Goal: Navigation & Orientation: Find specific page/section

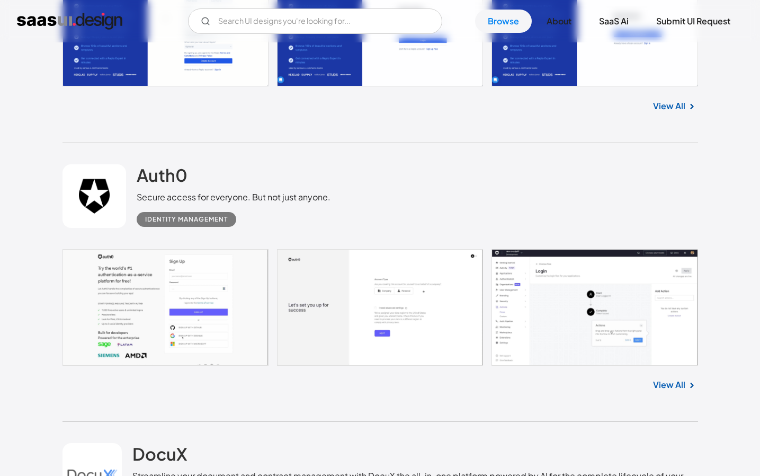
scroll to position [3286, 0]
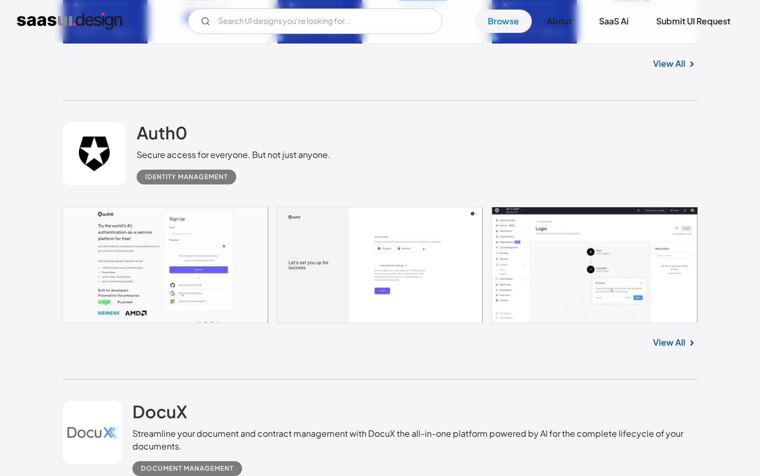
click at [207, 241] on link at bounding box center [381, 265] width 636 height 117
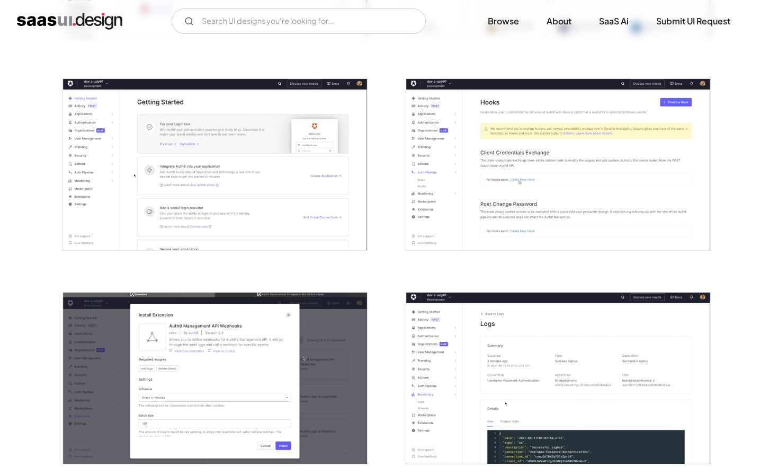
scroll to position [1888, 0]
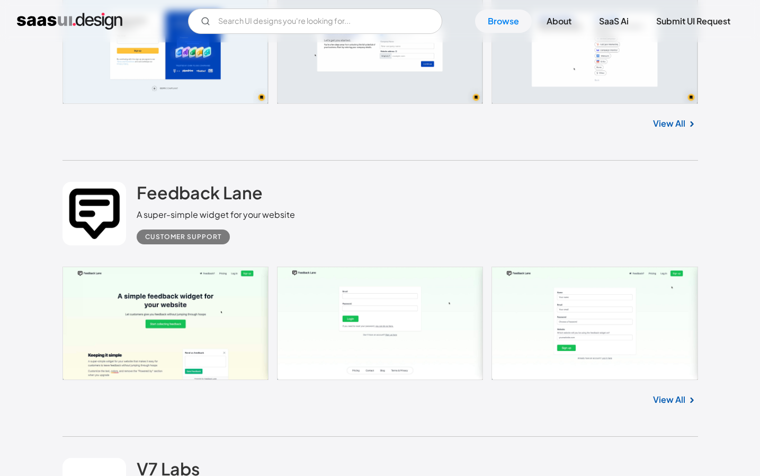
scroll to position [6912, 0]
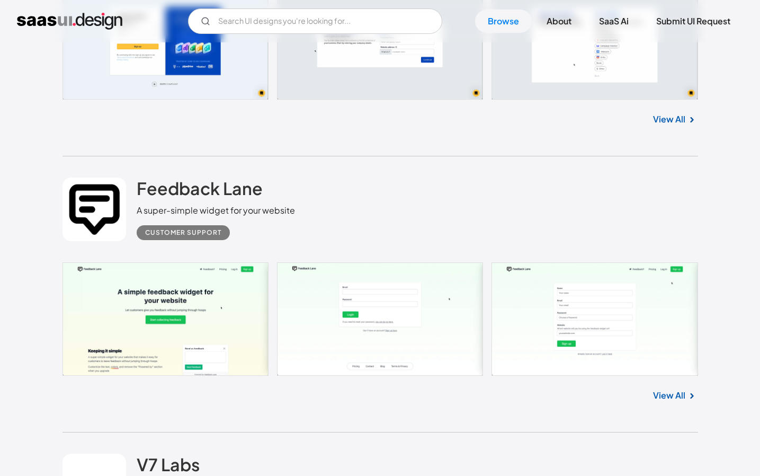
click at [222, 328] on link at bounding box center [381, 318] width 636 height 113
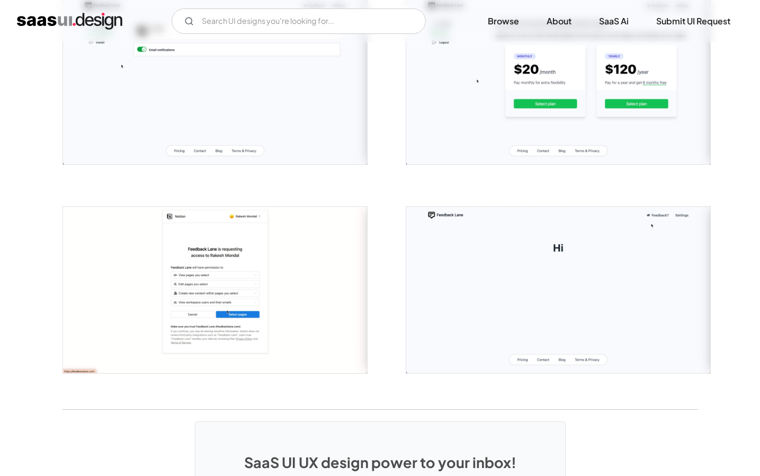
scroll to position [1177, 0]
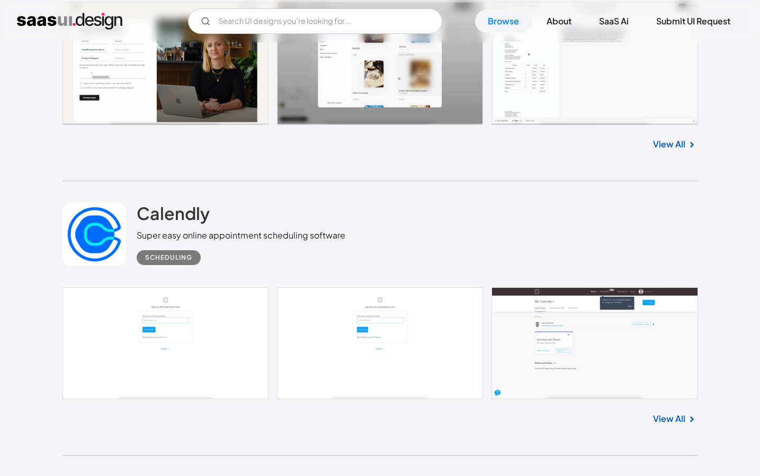
scroll to position [7513, 0]
